Goal: Navigation & Orientation: Find specific page/section

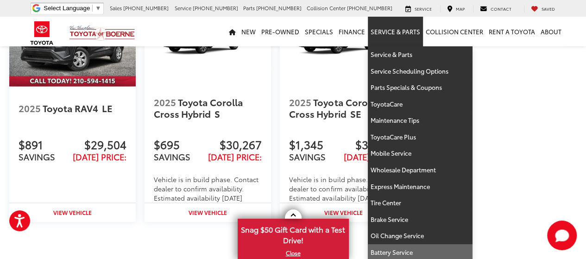
scroll to position [1622, 0]
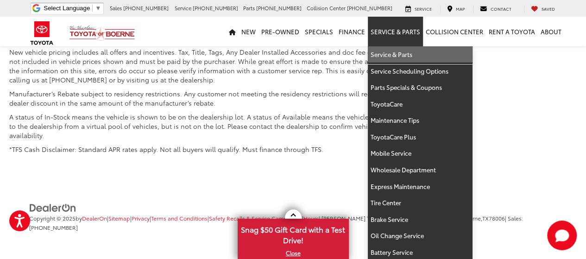
click at [410, 59] on link "Service & Parts" at bounding box center [420, 54] width 105 height 17
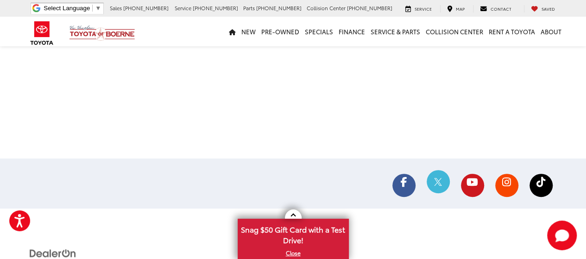
scroll to position [1978, 0]
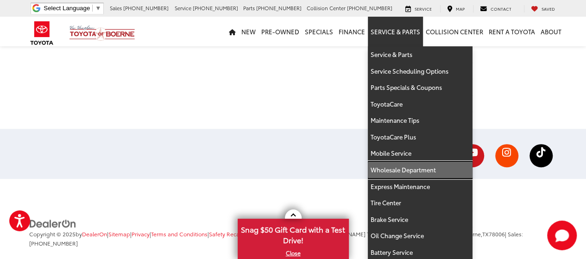
click at [397, 165] on link "Wholesale Department" at bounding box center [420, 170] width 105 height 17
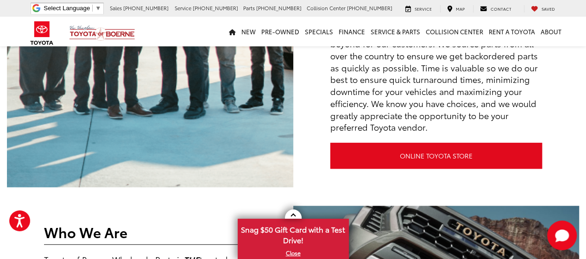
scroll to position [324, 0]
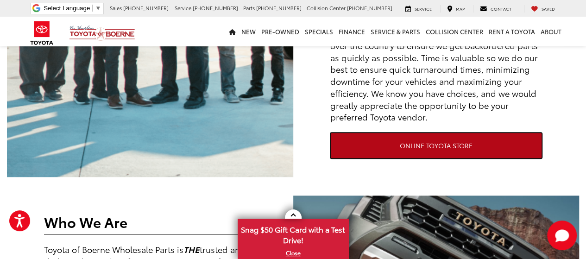
click at [404, 138] on link "ONLINE TOYOTA STORE" at bounding box center [436, 146] width 212 height 26
